Goal: Navigation & Orientation: Find specific page/section

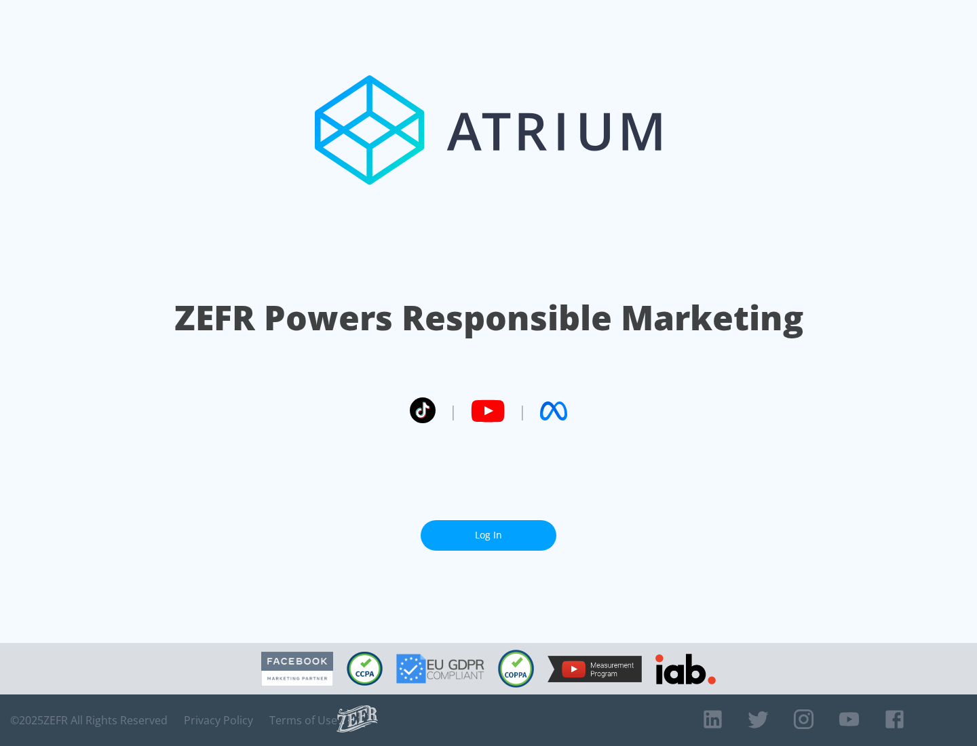
click at [488, 535] on link "Log In" at bounding box center [489, 535] width 136 height 31
